Goal: Task Accomplishment & Management: Manage account settings

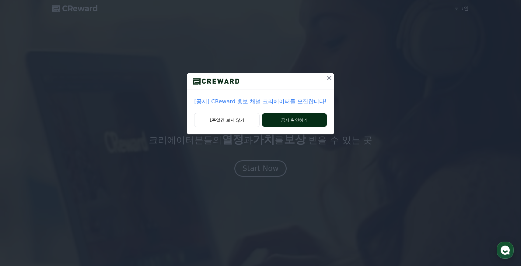
click at [295, 120] on button "공지 확인하기" at bounding box center [294, 119] width 65 height 13
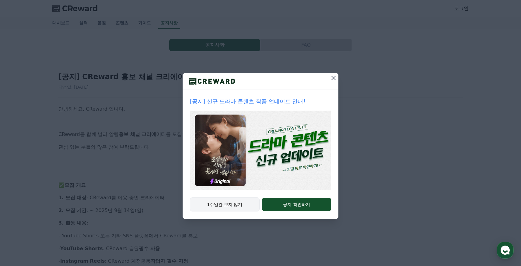
click at [239, 207] on button "1주일간 보지 않기" at bounding box center [225, 204] width 70 height 14
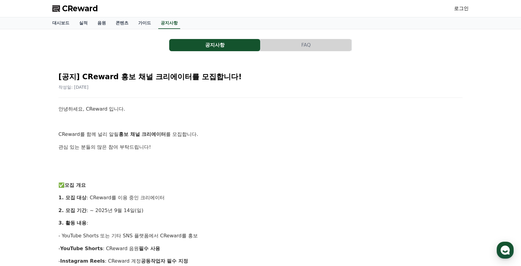
click at [457, 9] on link "로그인" at bounding box center [461, 8] width 15 height 7
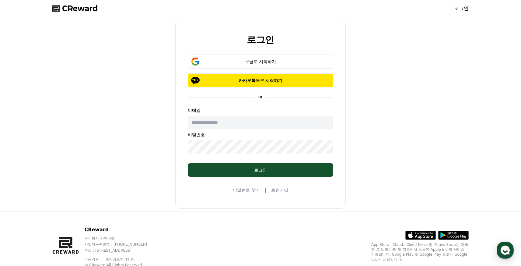
click at [245, 121] on input "text" at bounding box center [260, 122] width 145 height 13
click at [226, 123] on input "text" at bounding box center [260, 122] width 145 height 13
click at [249, 65] on button "구글로 시작하기" at bounding box center [260, 61] width 145 height 14
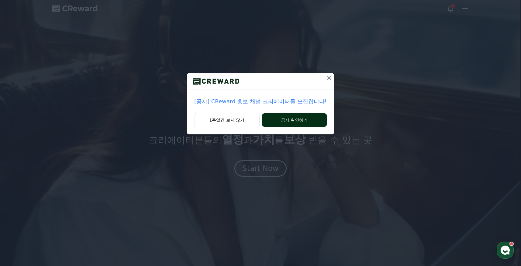
click at [297, 121] on button "공지 확인하기" at bounding box center [294, 119] width 65 height 13
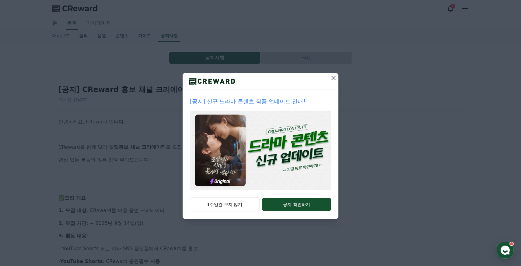
click at [234, 203] on button "1주일간 보지 않기" at bounding box center [225, 204] width 70 height 14
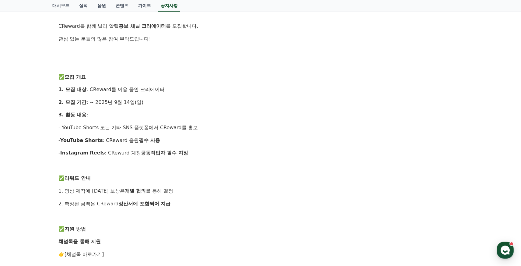
scroll to position [123, 0]
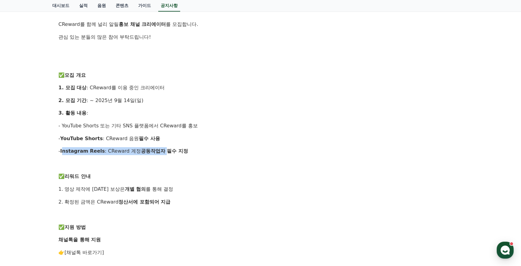
drag, startPoint x: 62, startPoint y: 151, endPoint x: 157, endPoint y: 150, distance: 95.3
click at [157, 150] on p "- Instagram Reels : CReward 계정 공동작업자 필수 지정" at bounding box center [260, 151] width 404 height 8
click at [238, 150] on p "- Instagram Reels : CReward 계정 공동작업자 필수 지정" at bounding box center [260, 151] width 404 height 8
drag, startPoint x: 212, startPoint y: 153, endPoint x: 100, endPoint y: 135, distance: 112.6
click at [127, 140] on div "안녕하세요, CReward 입니다. CReward를 함께 널리 알릴 홍보 채널 크리에이터 를 모집합니다. 관심 있는 분들의 많은 참여 부탁드립…" at bounding box center [260, 207] width 404 height 425
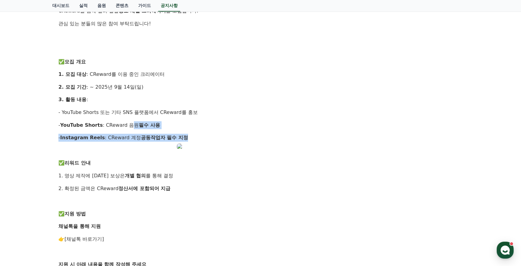
scroll to position [0, 0]
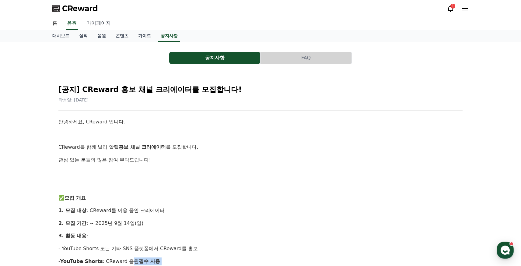
click at [98, 25] on link "마이페이지" at bounding box center [99, 23] width 34 height 13
select select "**********"
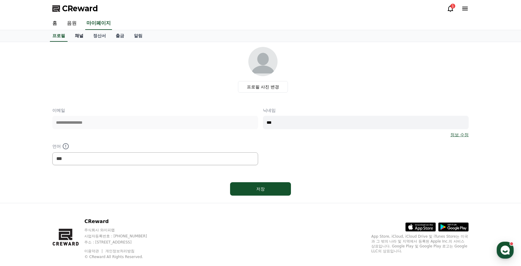
click at [80, 35] on link "채널" at bounding box center [79, 36] width 18 height 12
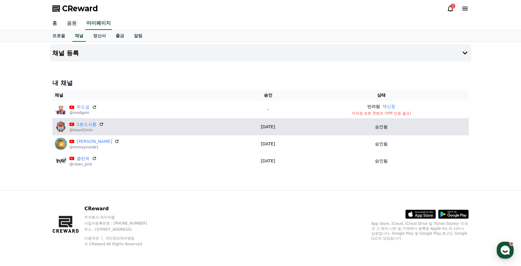
click at [379, 125] on p "승인됨" at bounding box center [381, 127] width 13 height 6
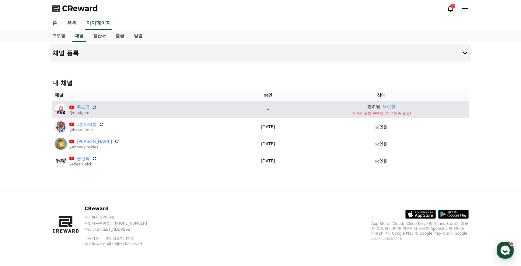
click at [373, 107] on p "반려됨" at bounding box center [373, 106] width 13 height 6
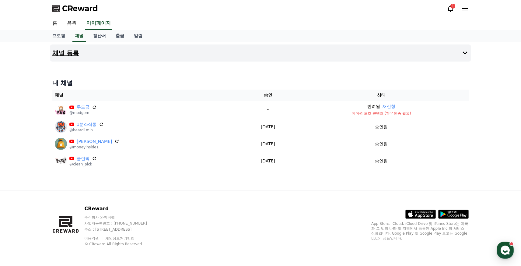
click at [463, 54] on icon at bounding box center [464, 52] width 7 height 7
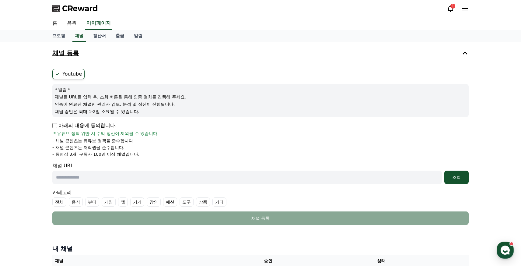
click at [57, 126] on p "아래의 내용에 동의합니다." at bounding box center [84, 125] width 64 height 7
click at [96, 178] on input "text" at bounding box center [247, 176] width 390 height 13
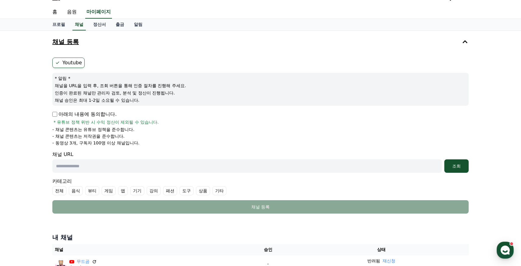
scroll to position [12, 0]
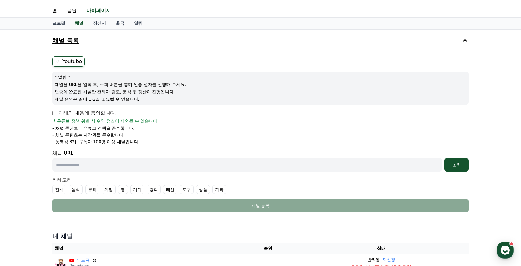
paste input "**********"
type input "**********"
click at [457, 161] on button "조회" at bounding box center [456, 164] width 24 height 13
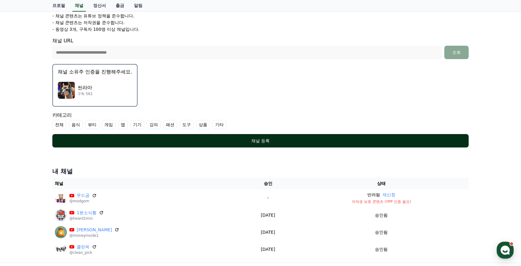
scroll to position [178, 0]
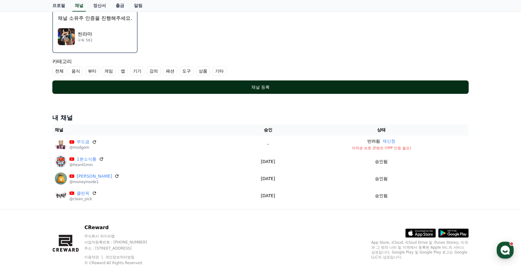
click at [257, 89] on div "채널 등록" at bounding box center [261, 87] width 392 height 6
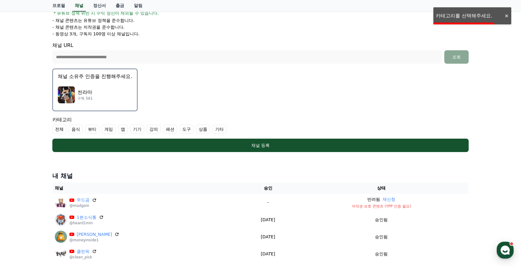
scroll to position [56, 0]
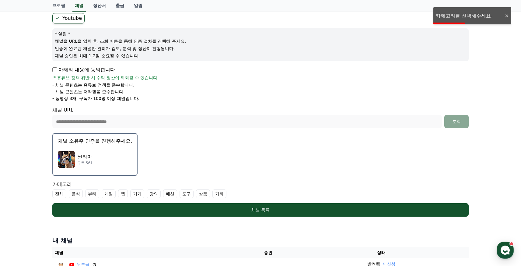
click at [212, 194] on label "기타" at bounding box center [219, 193] width 14 height 9
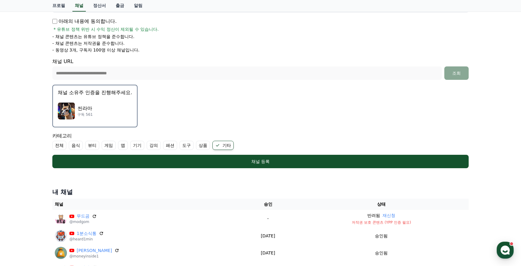
scroll to position [0, 0]
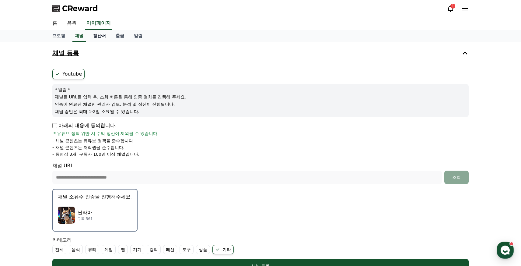
click at [96, 36] on link "정산서" at bounding box center [99, 36] width 23 height 12
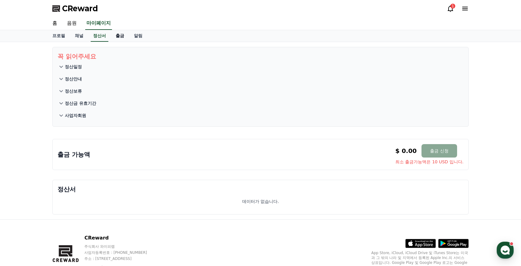
click at [111, 35] on link "출금" at bounding box center [120, 36] width 18 height 12
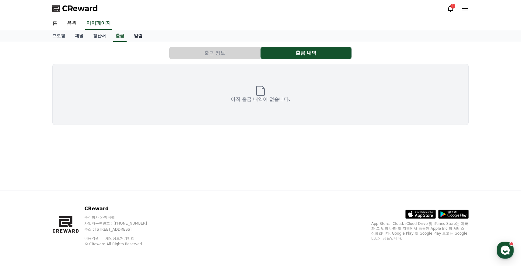
click at [132, 35] on link "알림" at bounding box center [138, 36] width 18 height 12
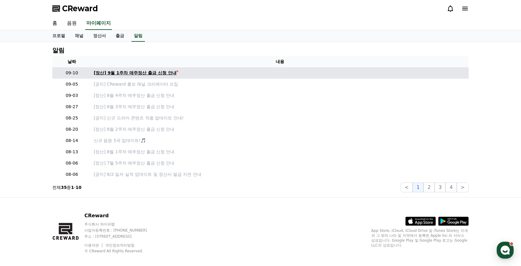
click at [152, 72] on div "[정산] 9월 1주차 매주정산 출금 신청 안내" at bounding box center [135, 73] width 83 height 6
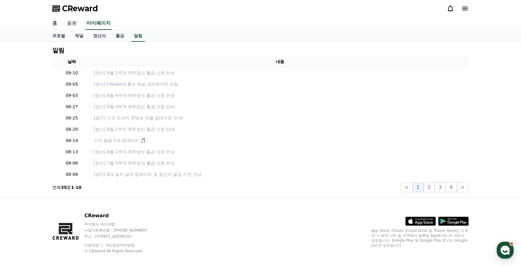
click at [68, 23] on link "음원" at bounding box center [71, 23] width 19 height 13
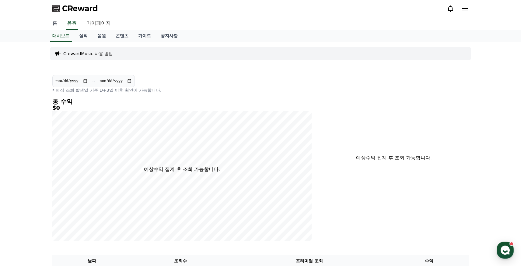
click at [48, 23] on link "홈" at bounding box center [54, 23] width 15 height 13
click at [80, 37] on link "실적" at bounding box center [83, 36] width 18 height 12
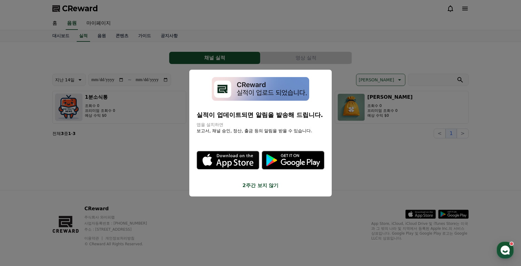
click at [266, 188] on button "2주간 보지 않기" at bounding box center [261, 185] width 128 height 7
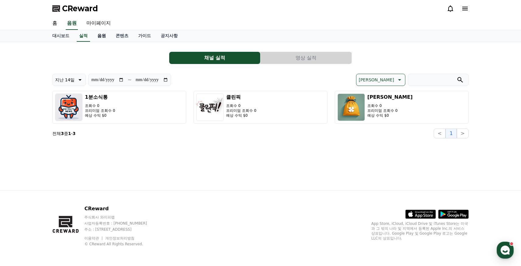
click at [95, 37] on link "음원" at bounding box center [102, 36] width 18 height 12
